Goal: Transaction & Acquisition: Purchase product/service

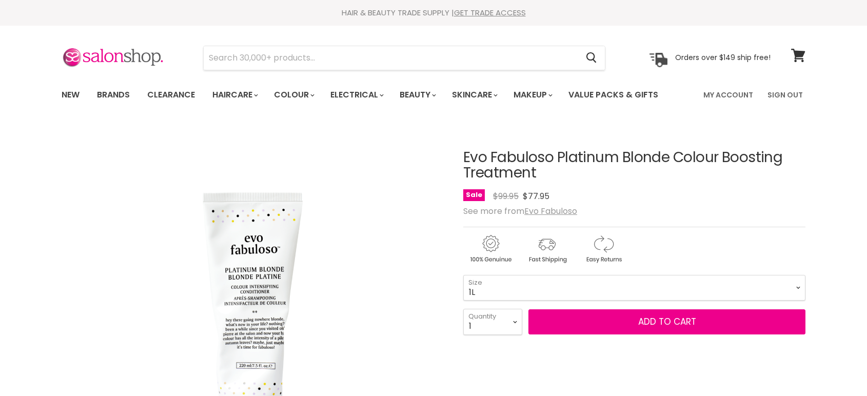
select select "1L"
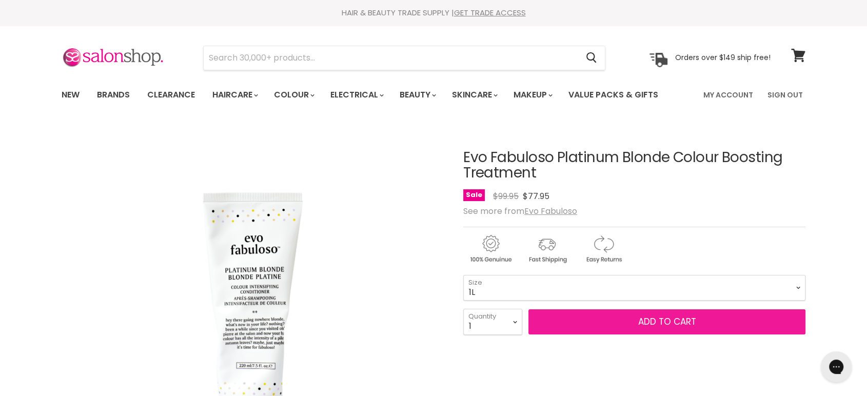
click at [661, 325] on button "Add to cart" at bounding box center [666, 322] width 277 height 26
click at [663, 315] on button "Add to cart" at bounding box center [666, 322] width 277 height 26
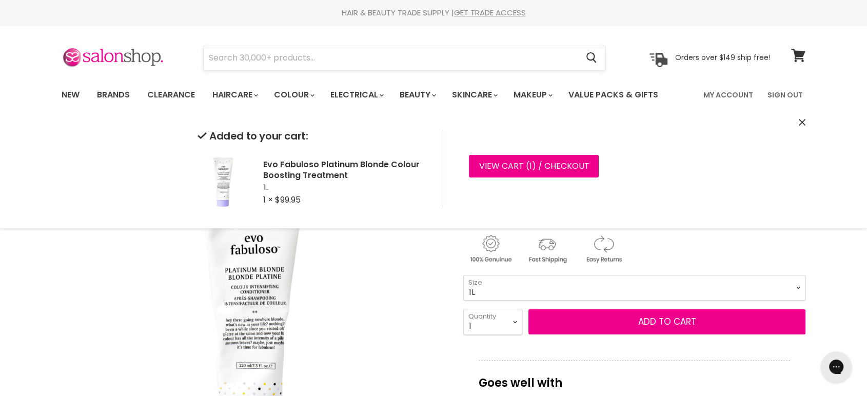
click at [320, 61] on input "Search" at bounding box center [391, 58] width 374 height 24
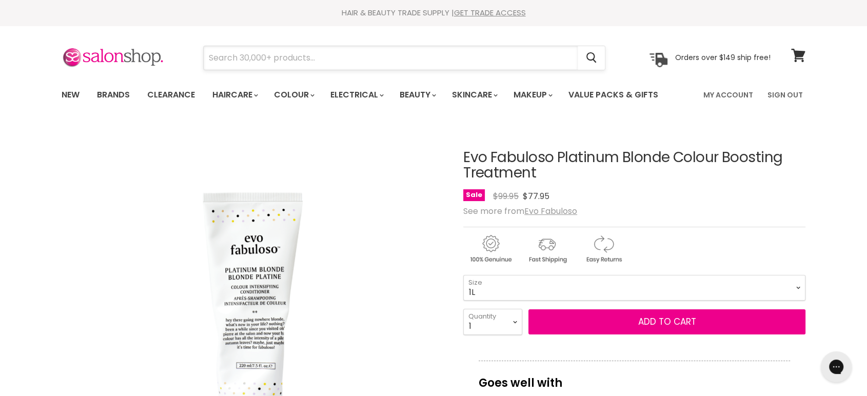
paste input "Evo Fabuloso Platinum Blonde Conditioner 1L"
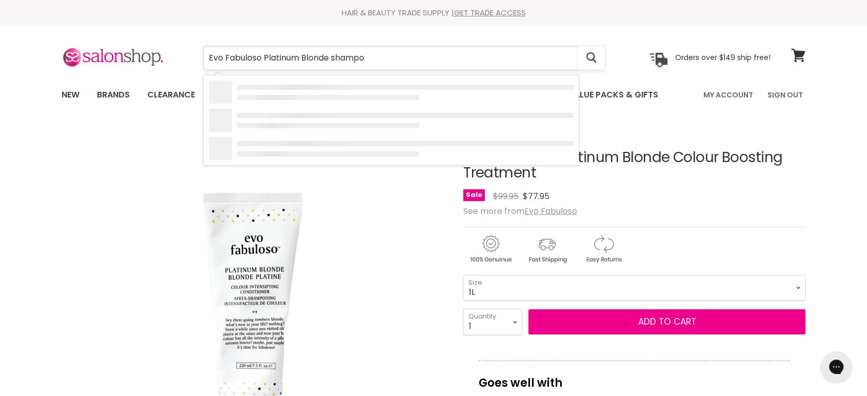
type input "Evo Fabuloso Platinum Blonde shampoo"
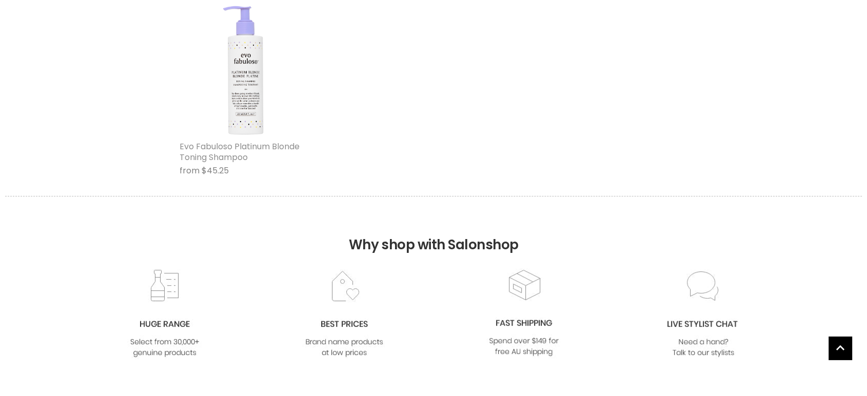
scroll to position [228, 0]
click at [246, 152] on link "Evo Fabuloso Platinum Blonde Toning Shampoo" at bounding box center [240, 152] width 120 height 23
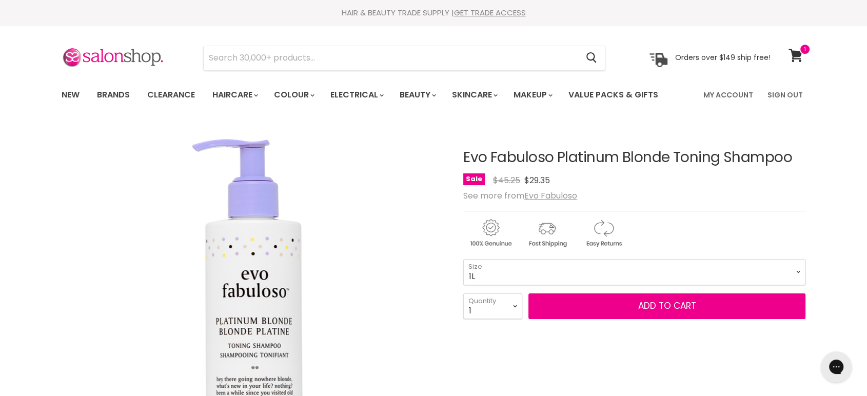
click at [463, 259] on select "250ml 1L" at bounding box center [634, 272] width 342 height 26
select select "1L"
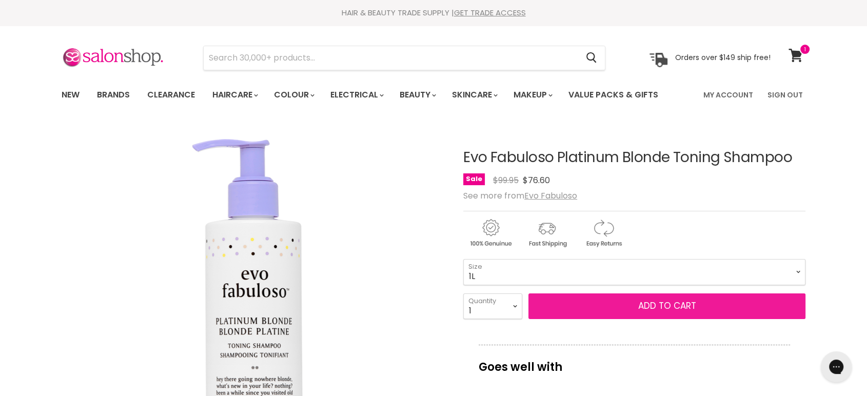
click at [635, 305] on button "Add to cart" at bounding box center [666, 306] width 277 height 26
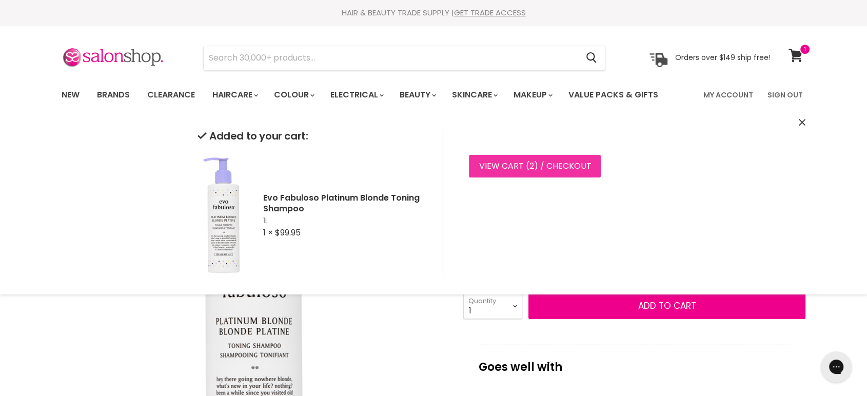
click at [507, 159] on link "View cart ( 2 ) / Checkout" at bounding box center [535, 166] width 132 height 23
